Goal: Check status: Check status

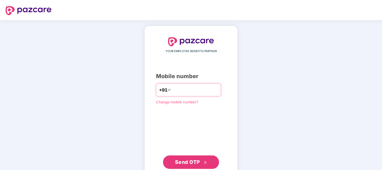
click at [172, 94] on input "number" at bounding box center [195, 89] width 46 height 9
type input "**********"
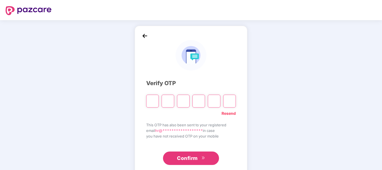
type input "*"
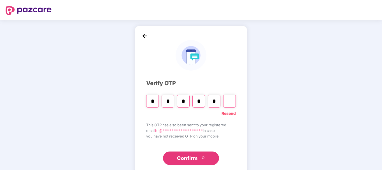
type input "*"
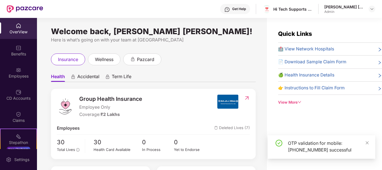
click at [369, 142] on div "OTP validation for mobile: [PHONE_NUMBER] successful" at bounding box center [321, 147] width 107 height 24
click at [367, 142] on icon "close" at bounding box center [367, 142] width 3 height 3
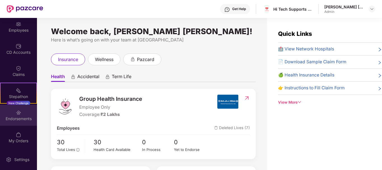
scroll to position [18, 0]
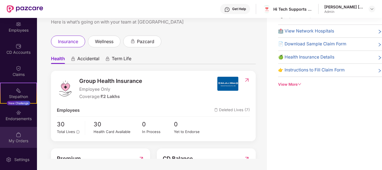
click at [20, 135] on div "My Orders" at bounding box center [18, 137] width 37 height 21
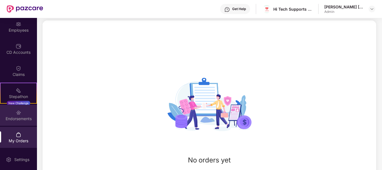
click at [17, 111] on img at bounding box center [19, 113] width 6 height 6
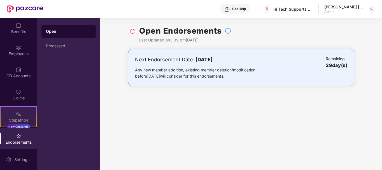
scroll to position [0, 0]
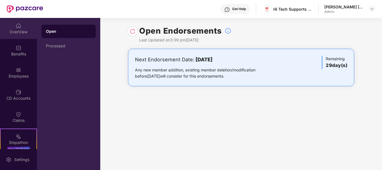
click at [30, 31] on div "OverView" at bounding box center [18, 32] width 37 height 6
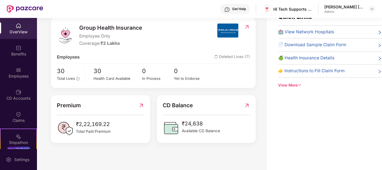
scroll to position [18, 0]
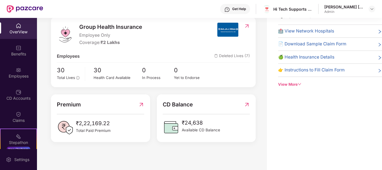
click at [290, 79] on div "Quick Links 🏥 View Network Hospitals 📄 Download Sample Claim Form 🍏 Health Insu…" at bounding box center [330, 49] width 104 height 76
click at [237, 125] on div "₹24,638 Available CD Balance" at bounding box center [206, 127] width 87 height 17
click at [209, 127] on span "Available CD Balance" at bounding box center [201, 130] width 38 height 6
click at [17, 92] on img at bounding box center [19, 92] width 6 height 6
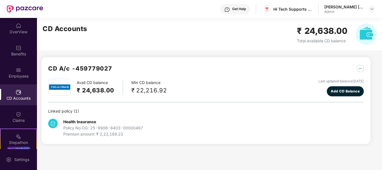
scroll to position [0, 0]
click at [368, 59] on div "CD A/c - 459779027 Avail CD balance ₹ 24,638.00 Min CD balance ₹ 22,216.92 Last…" at bounding box center [205, 100] width 329 height 87
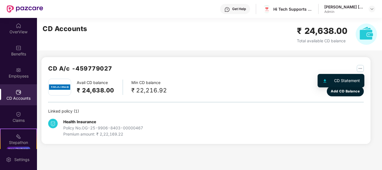
click at [361, 70] on img "button" at bounding box center [360, 68] width 7 height 7
click at [245, 99] on div "Avail CD balance ₹ 24,638.00 Min CD balance ₹ 22,216.92 Last updated balance [D…" at bounding box center [205, 108] width 315 height 59
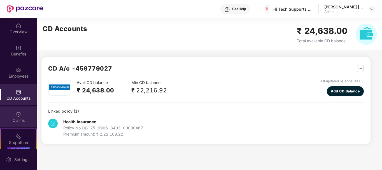
click at [5, 116] on div "Claims" at bounding box center [18, 116] width 37 height 21
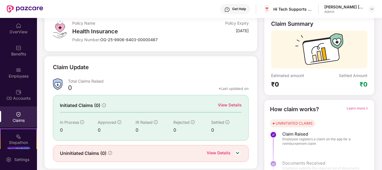
scroll to position [49, 0]
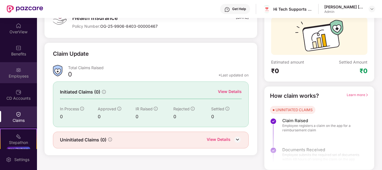
click at [16, 71] on img at bounding box center [19, 70] width 6 height 6
